Goal: Task Accomplishment & Management: Manage account settings

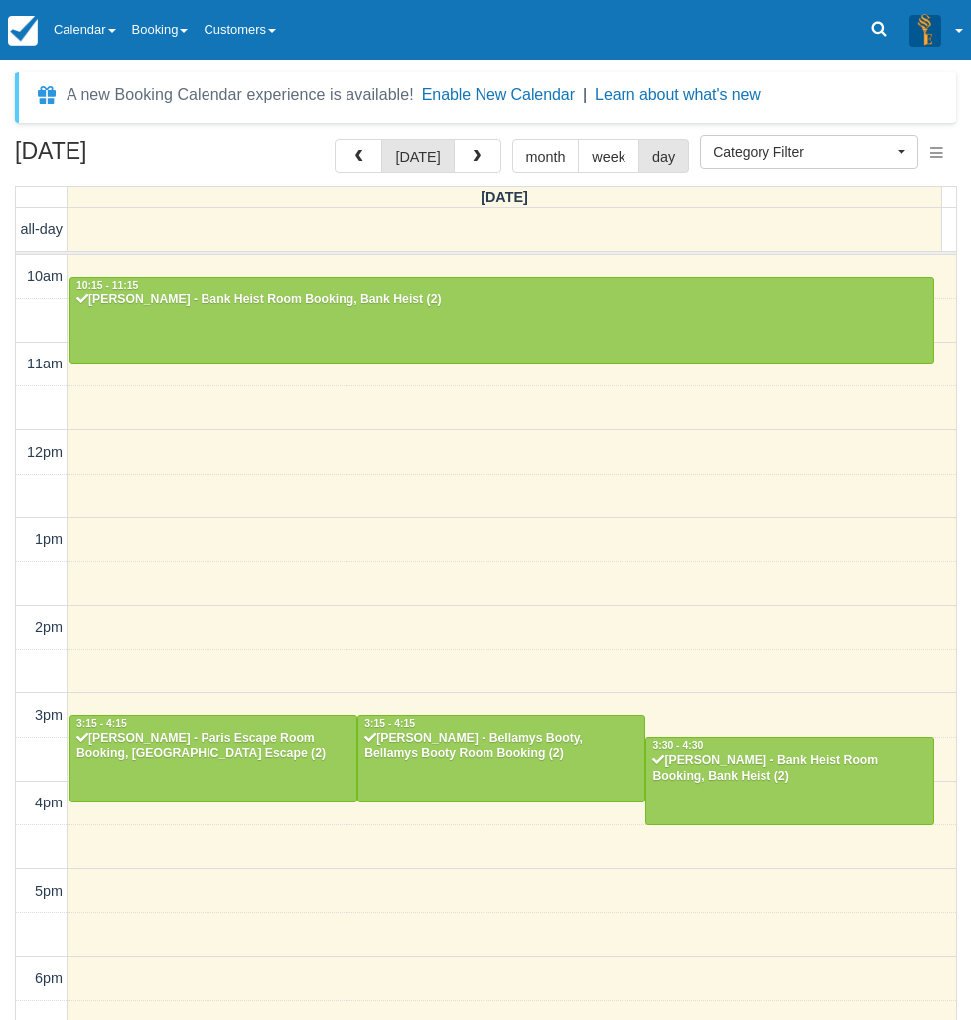
select select
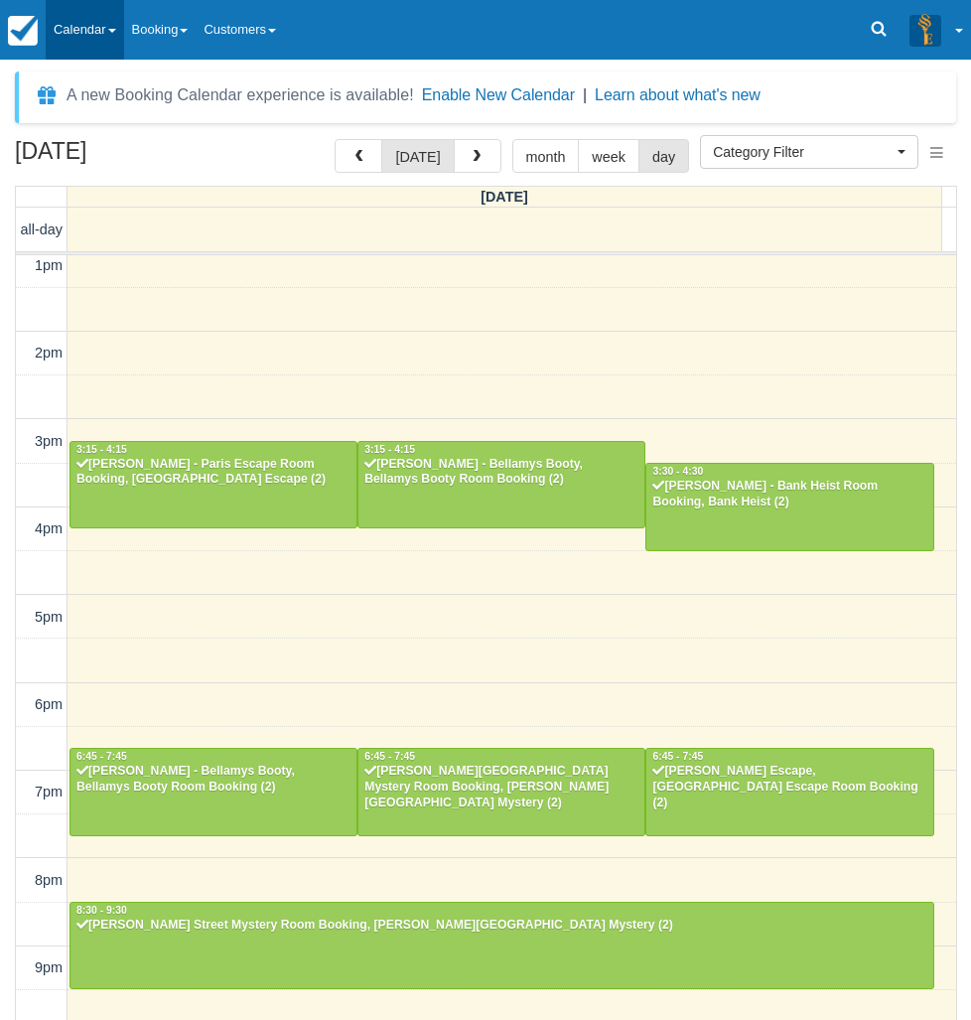
click at [111, 25] on link "Calendar" at bounding box center [85, 30] width 78 height 60
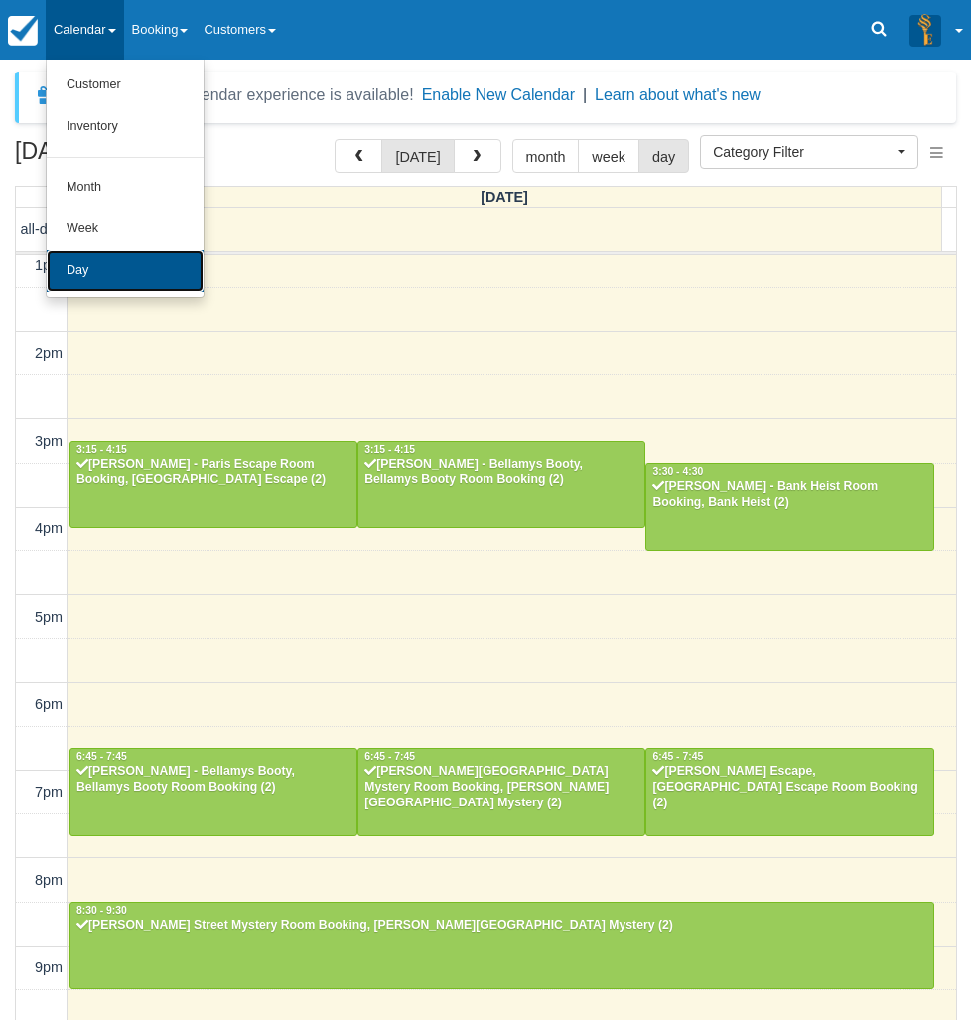
click at [83, 281] on link "Day" at bounding box center [125, 271] width 157 height 42
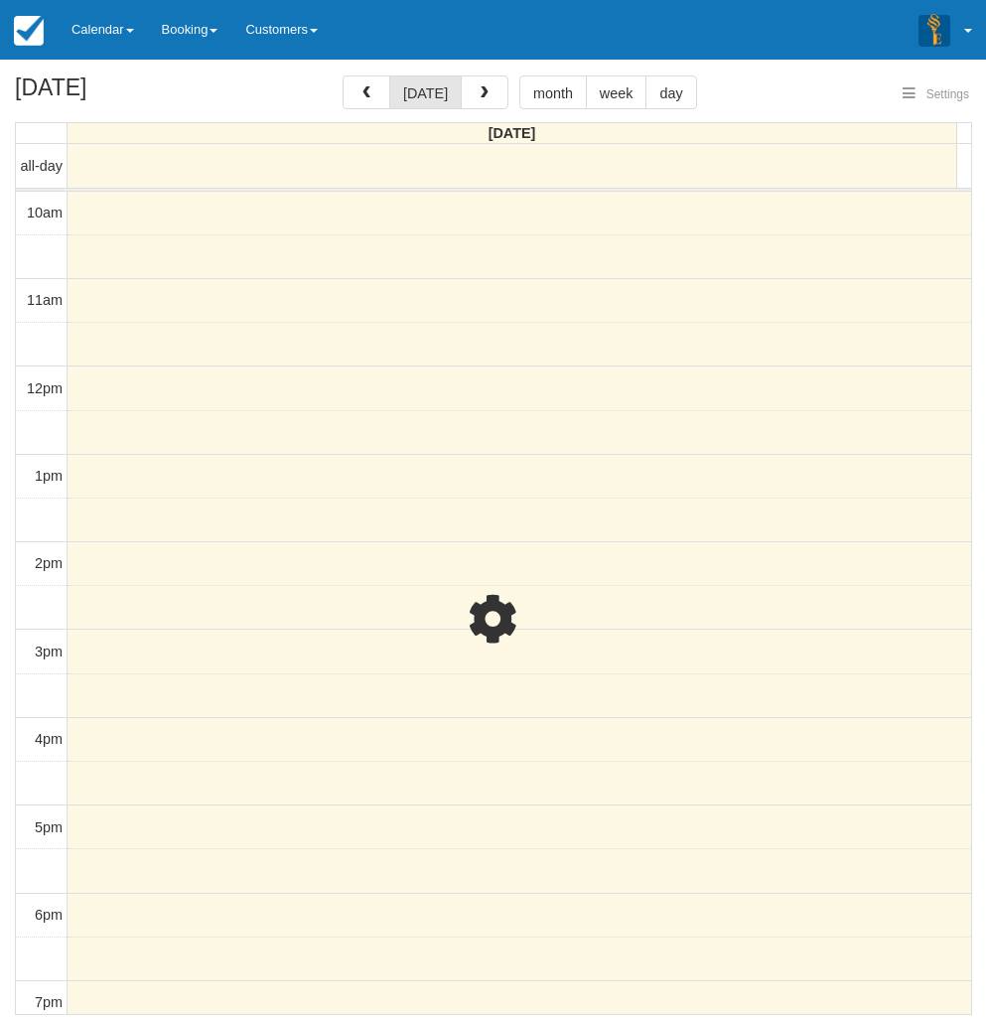
select select
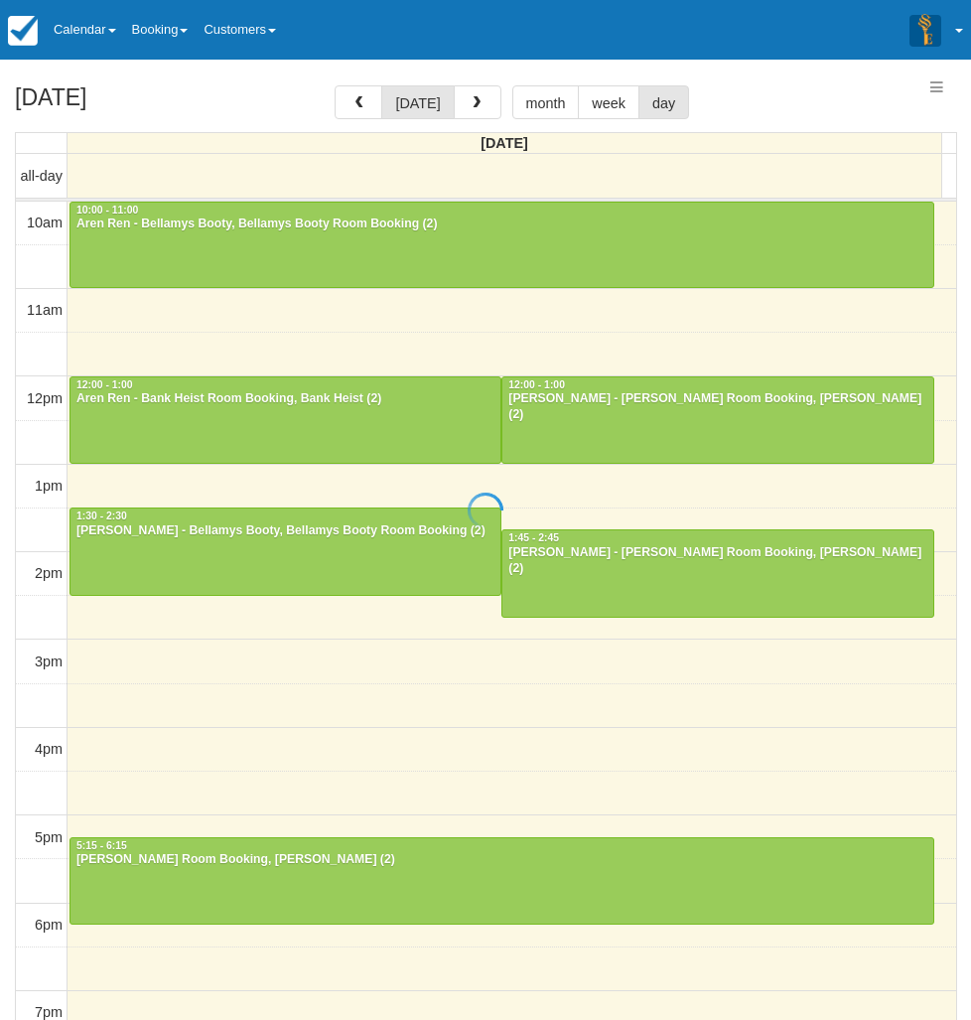
select select
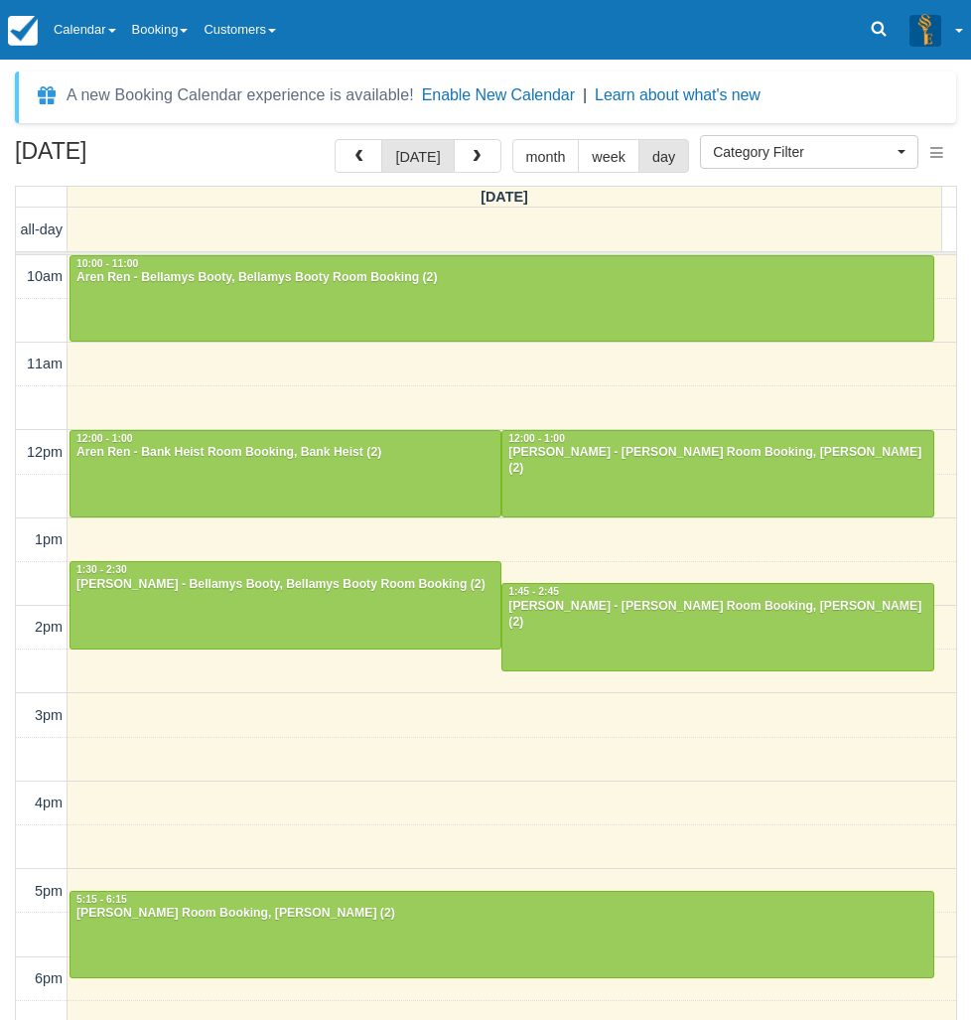
click at [301, 694] on div "10am 11am 12pm 1pm 2pm 3pm 4pm 5pm 6pm 7pm 8pm 9pm 10pm 10:00 - 11:00 Aren Ren …" at bounding box center [486, 803] width 940 height 1096
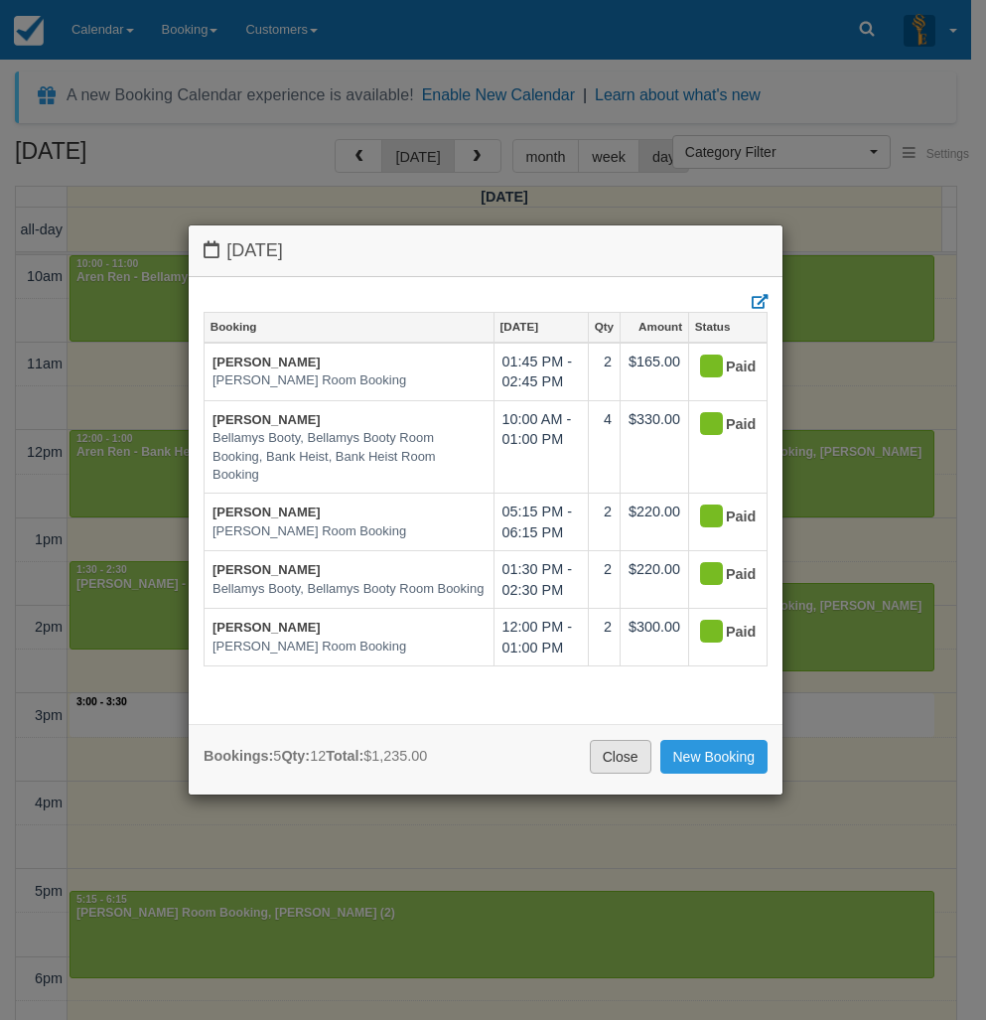
click at [629, 758] on link "Close" at bounding box center [621, 757] width 62 height 34
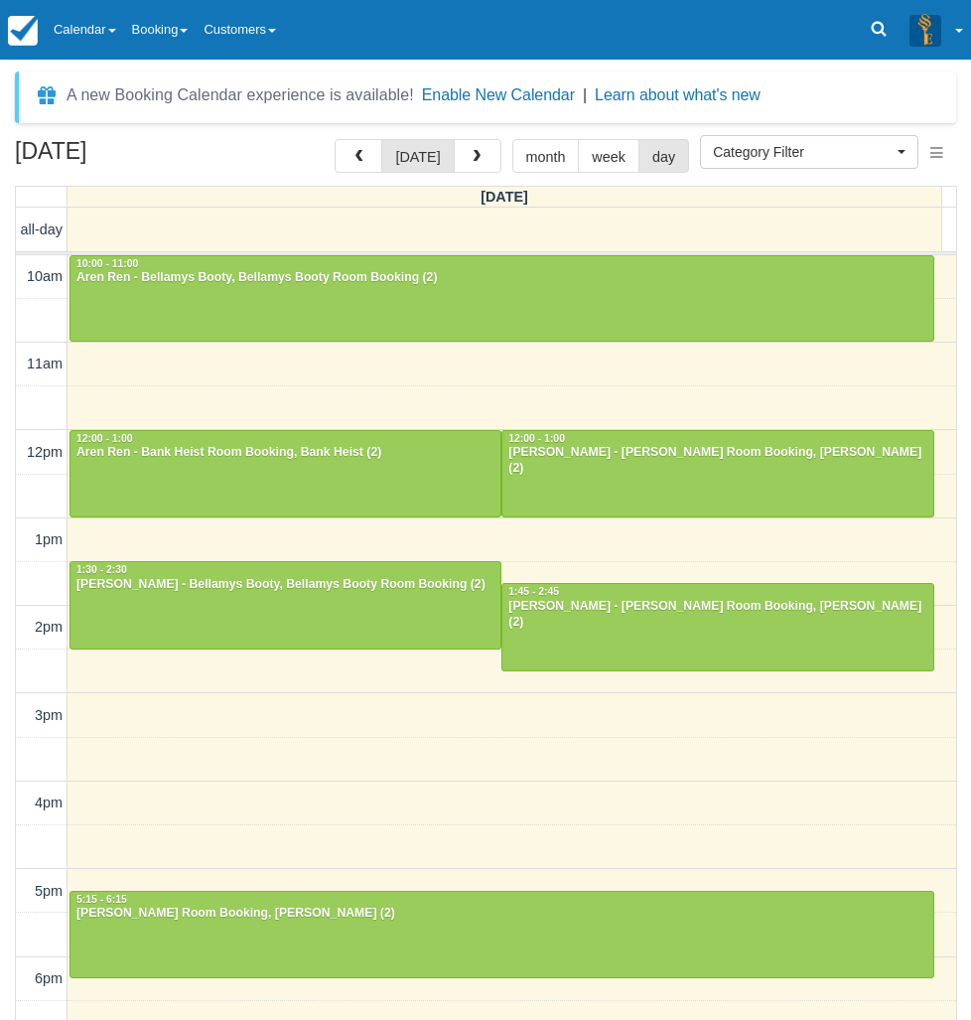
click at [5, 407] on div "September 21, 2025 today month week day Sunday all-day 10am 11am 12pm 1pm 2pm 3…" at bounding box center [485, 608] width 971 height 939
click at [690, 631] on div at bounding box center [717, 626] width 430 height 85
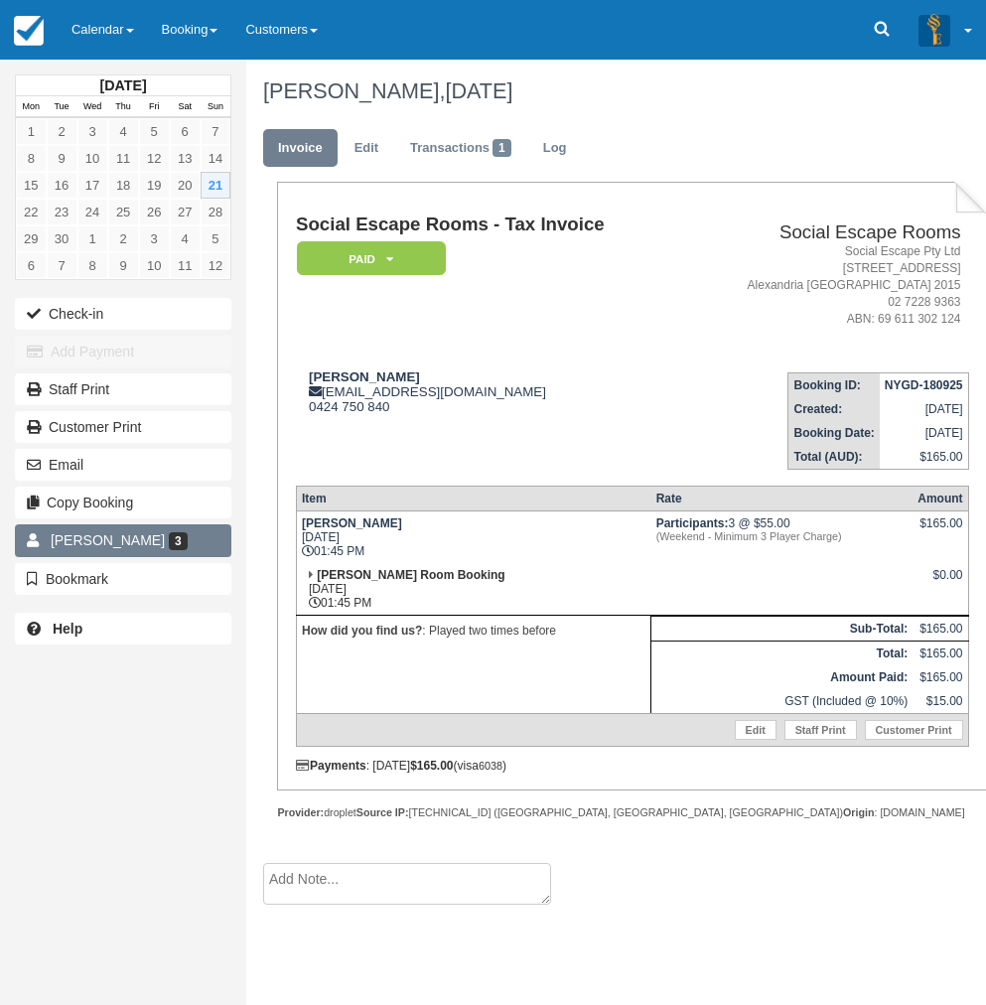
click at [82, 538] on span "David Clark" at bounding box center [108, 540] width 114 height 16
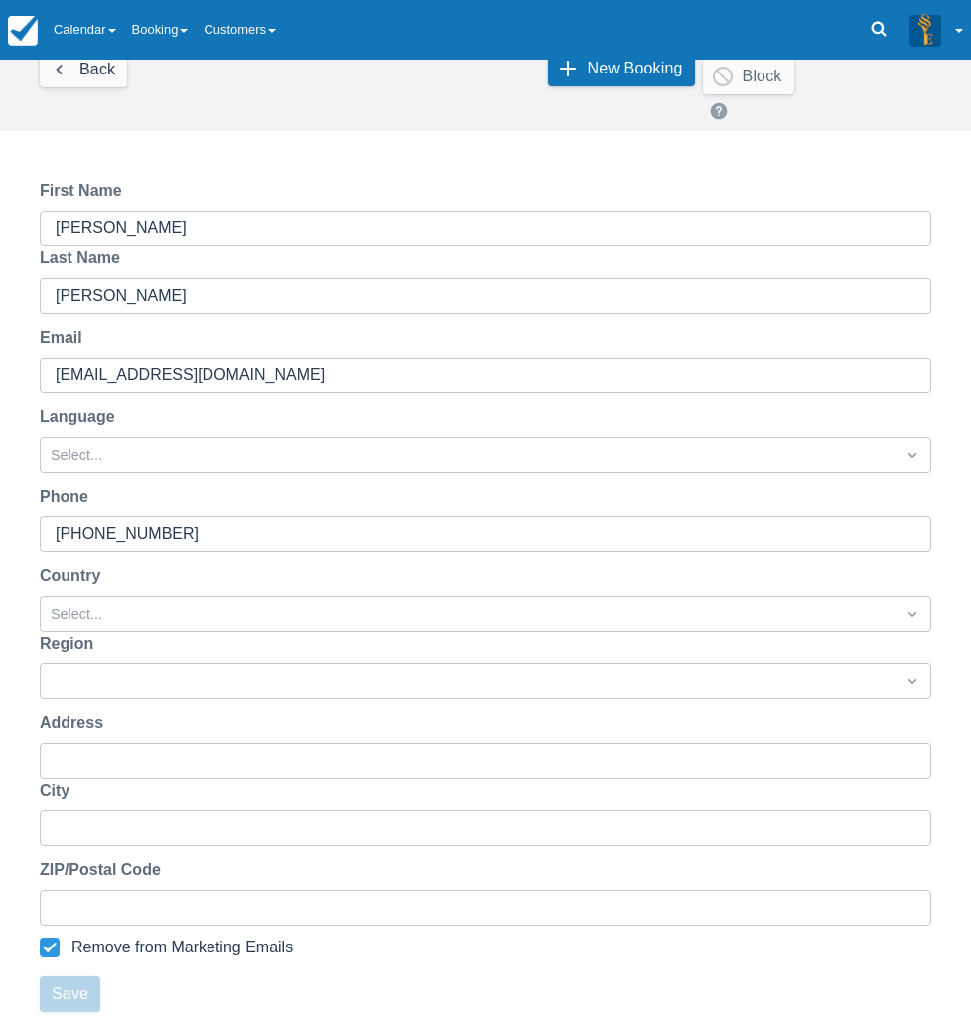
scroll to position [339, 0]
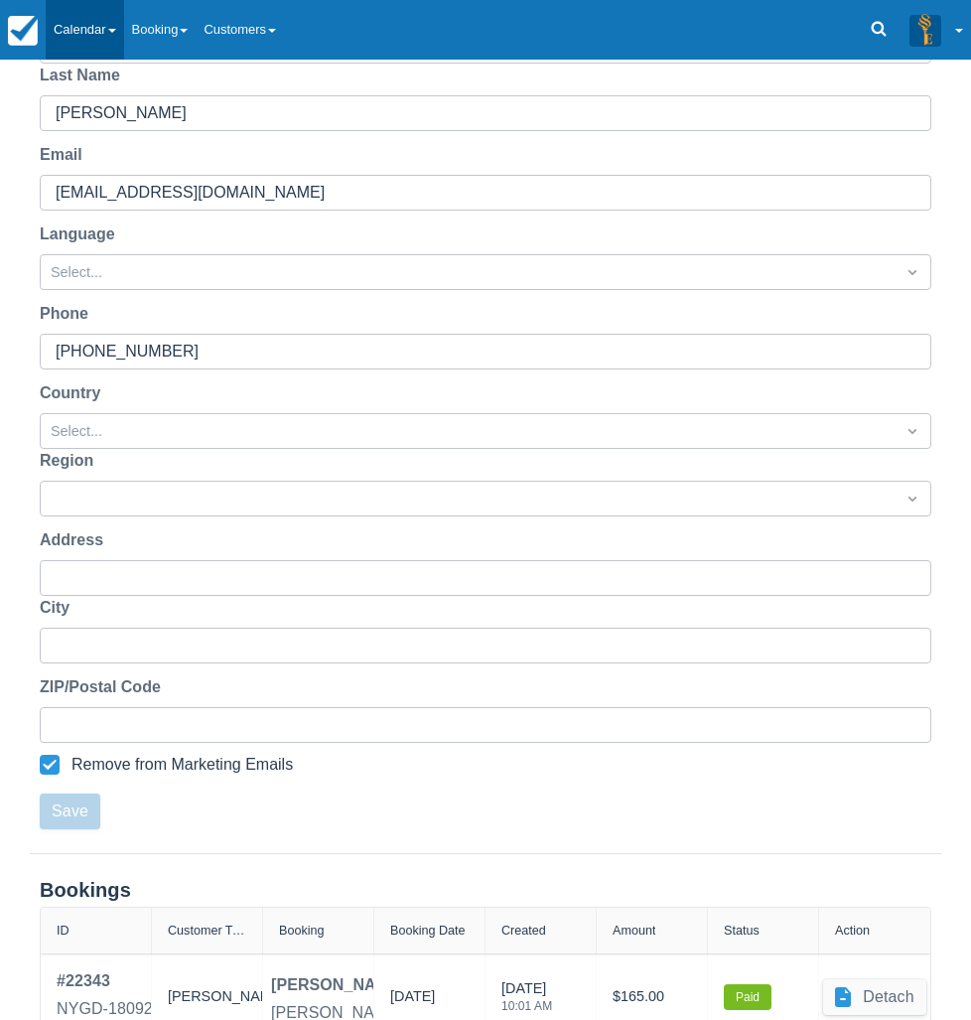
click at [87, 18] on link "Calendar" at bounding box center [85, 30] width 78 height 60
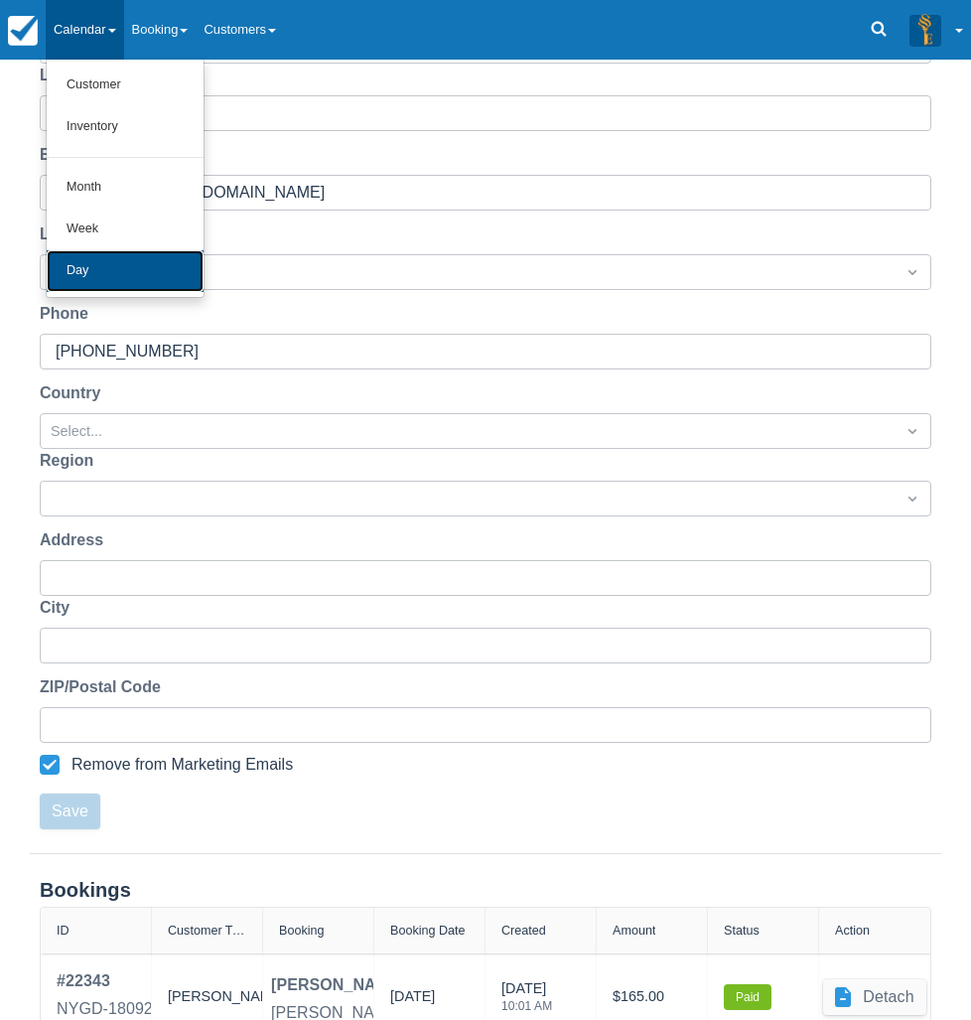
click at [102, 284] on link "Day" at bounding box center [125, 271] width 157 height 42
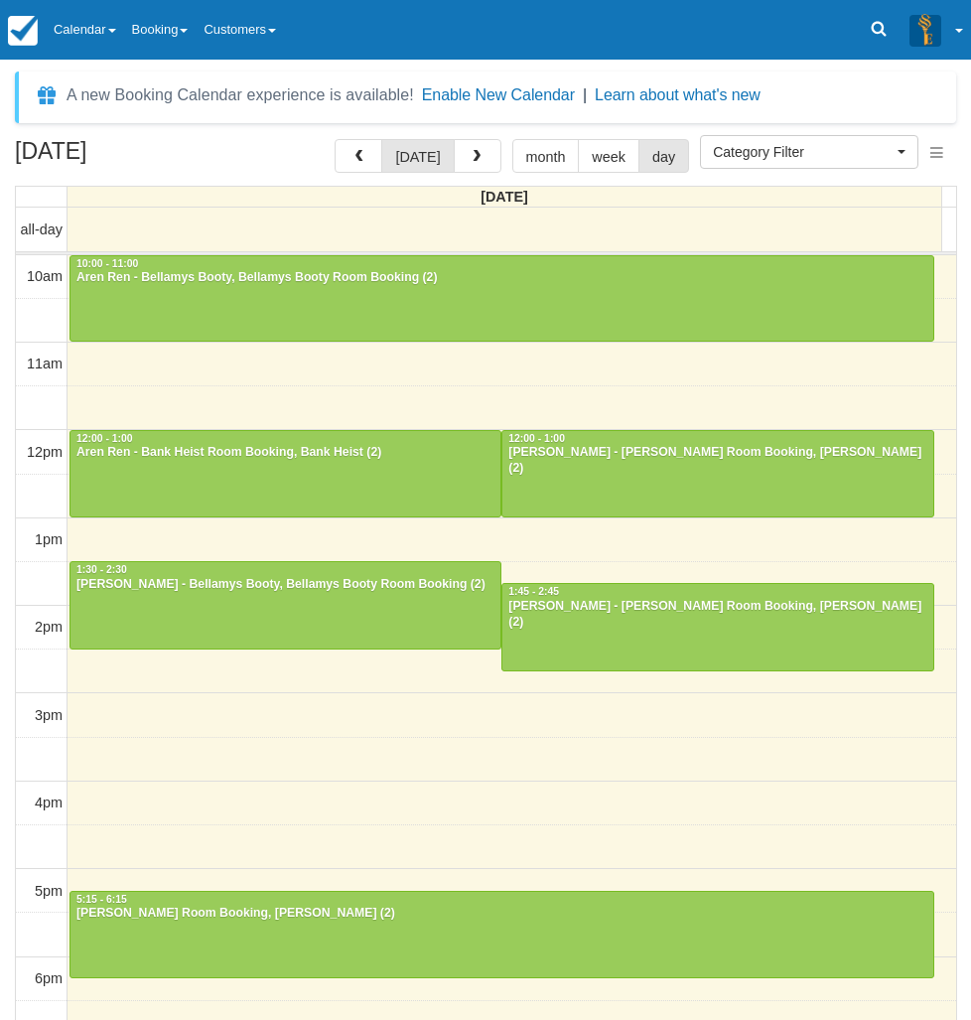
select select
